Goal: Task Accomplishment & Management: Manage account settings

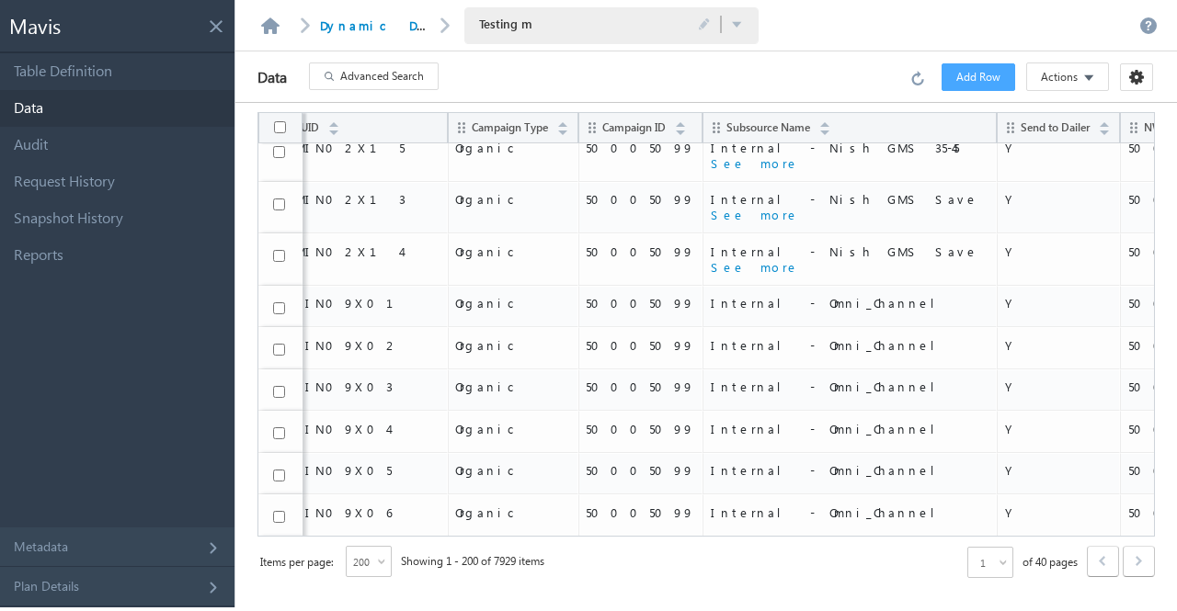
scroll to position [275, 0]
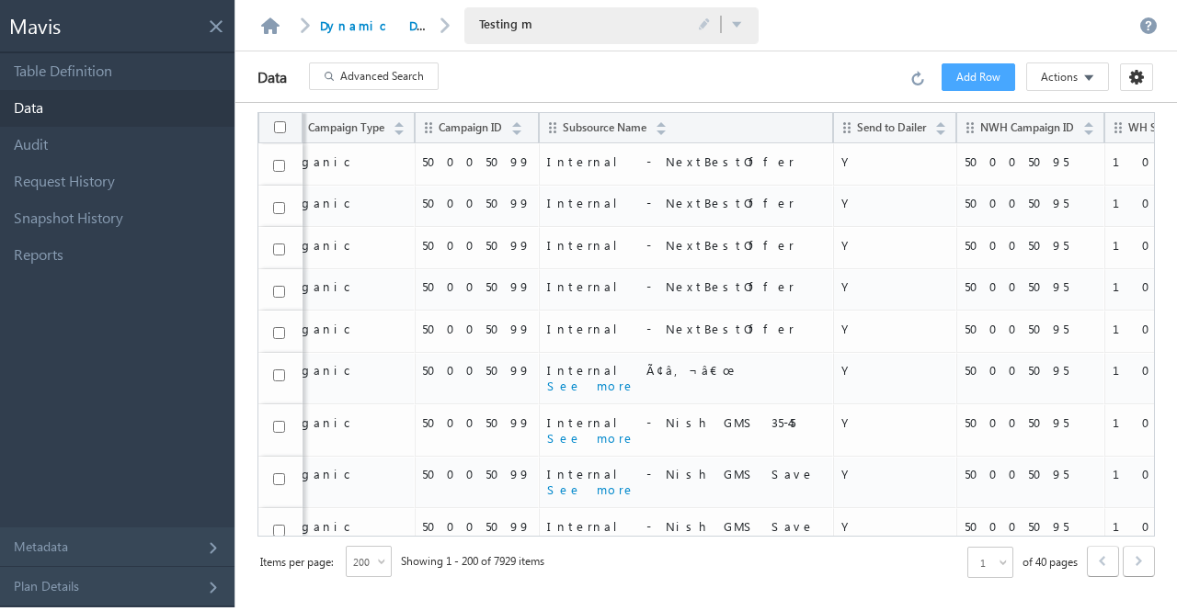
scroll to position [0, 210]
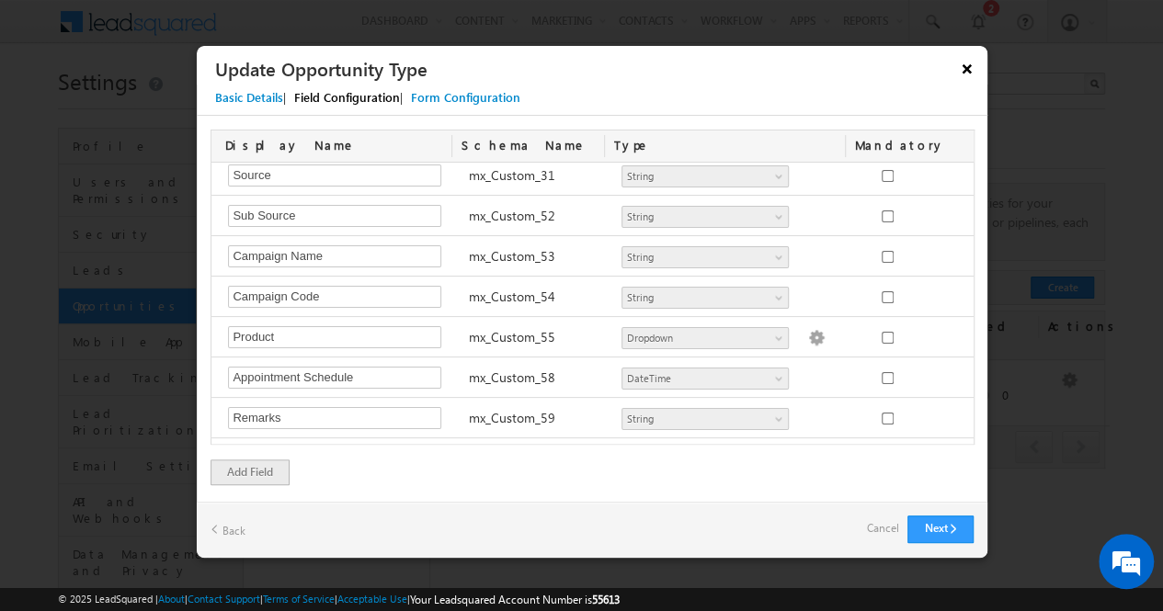
click at [967, 80] on button "×" at bounding box center [966, 68] width 29 height 32
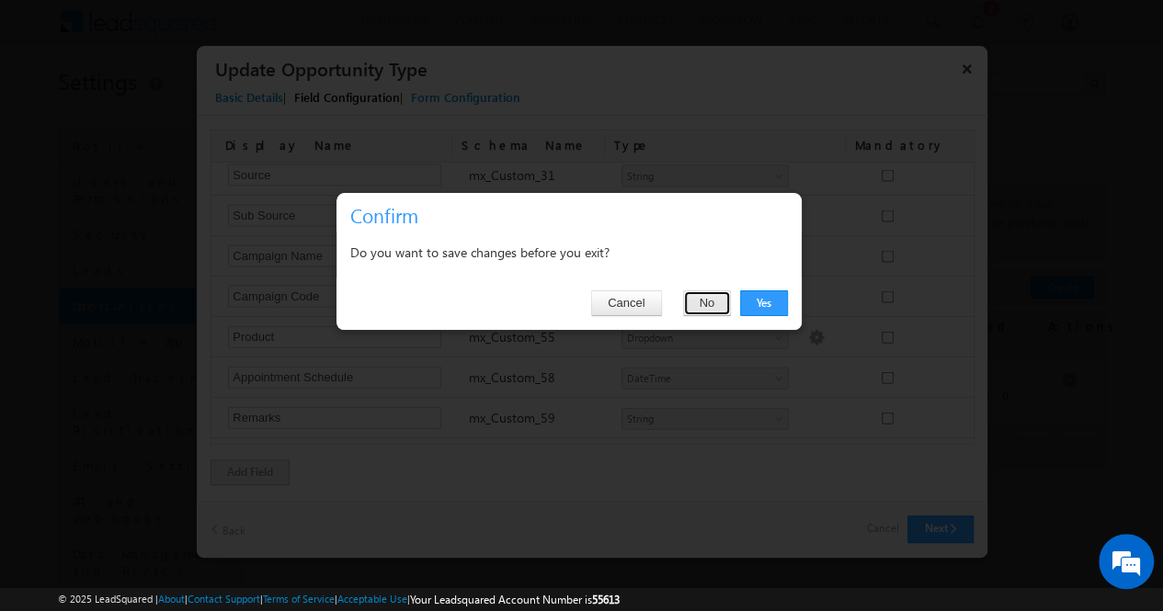
click at [695, 306] on button "No" at bounding box center [707, 303] width 49 height 26
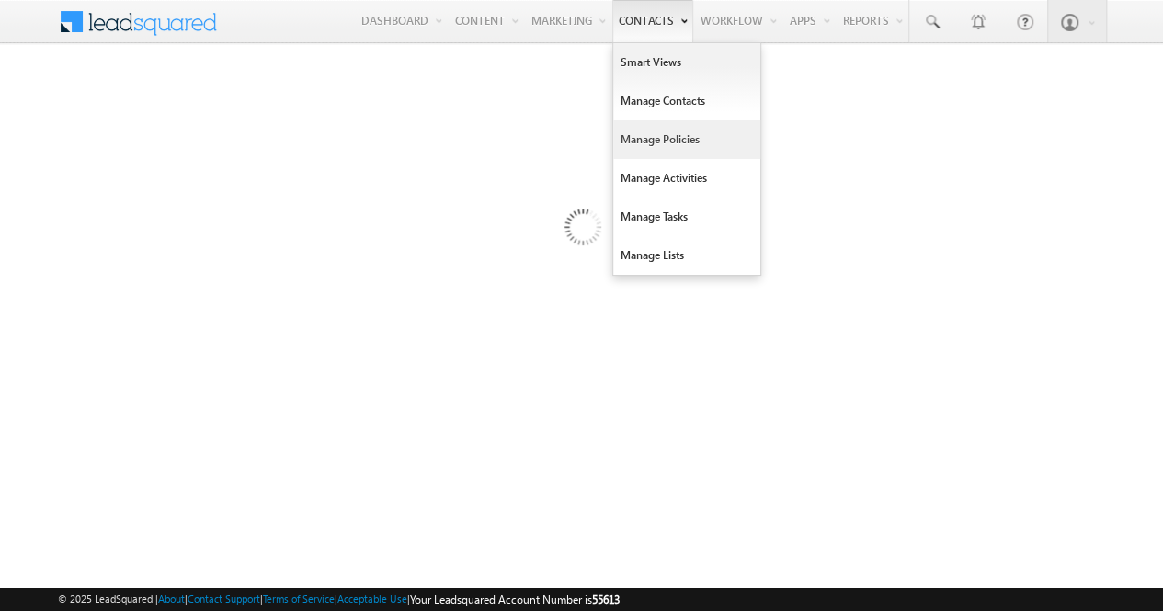
click at [696, 150] on link "Manage Policies" at bounding box center [686, 139] width 147 height 39
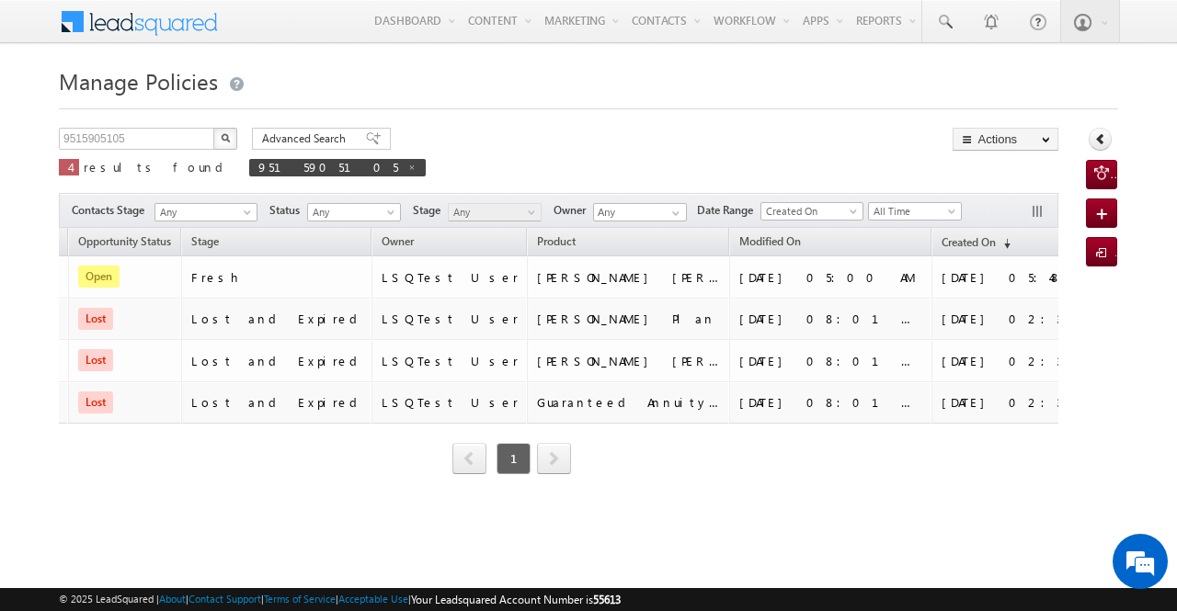
scroll to position [0, 443]
